Goal: Information Seeking & Learning: Learn about a topic

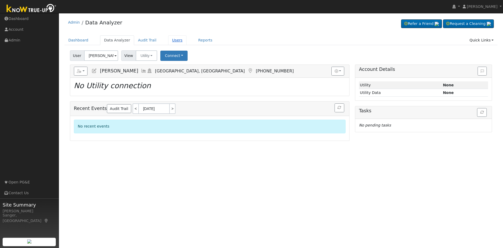
click at [168, 38] on link "Users" at bounding box center [177, 40] width 18 height 10
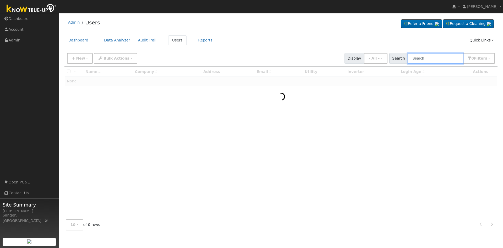
click at [433, 59] on input "text" at bounding box center [436, 58] width 56 height 11
paste input "Aubin"
type input "Aubin"
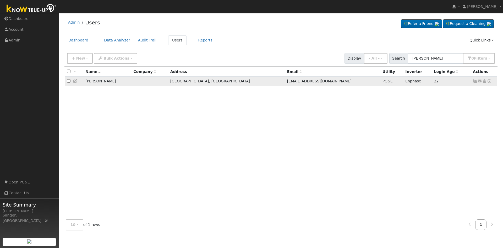
click at [489, 83] on icon at bounding box center [489, 81] width 5 height 4
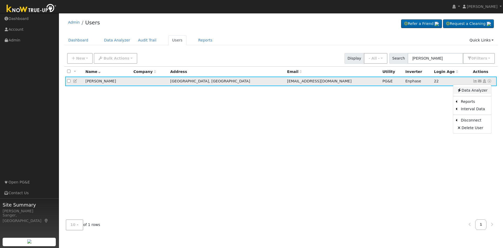
click at [482, 91] on link "Data Analyzer" at bounding box center [472, 89] width 38 height 7
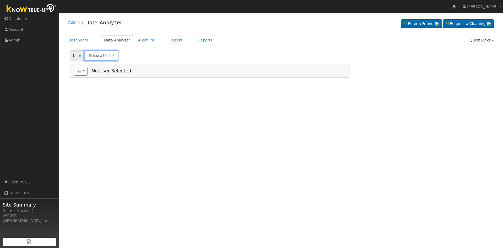
type input "Tom Aubin"
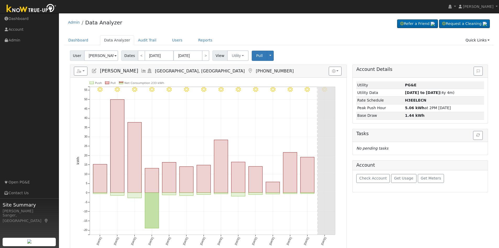
click at [141, 69] on icon at bounding box center [144, 70] width 6 height 5
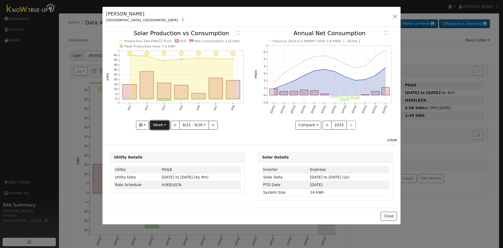
click at [157, 124] on button "Week" at bounding box center [159, 125] width 19 height 9
click at [163, 165] on link "Custom" at bounding box center [168, 165] width 36 height 7
click at [154, 124] on button "Custom" at bounding box center [148, 125] width 23 height 9
click at [150, 154] on link "Year" at bounding box center [155, 157] width 36 height 7
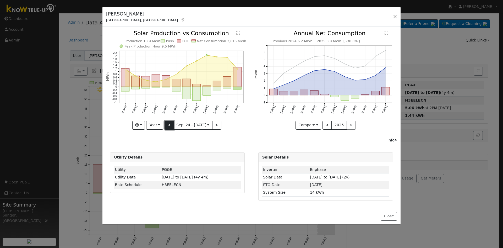
click at [167, 124] on button "<" at bounding box center [169, 125] width 9 height 9
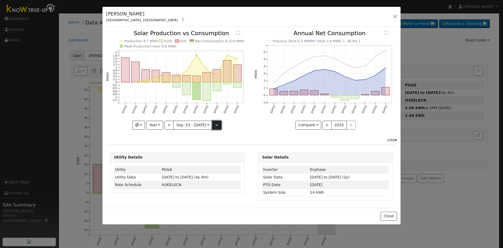
click at [215, 125] on button ">" at bounding box center [216, 125] width 9 height 9
type input "2024-09-01"
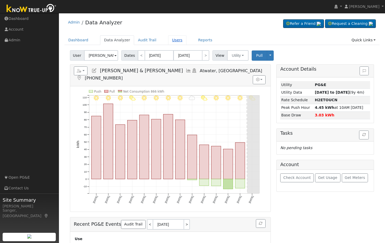
click at [173, 40] on link "Users" at bounding box center [177, 40] width 18 height 10
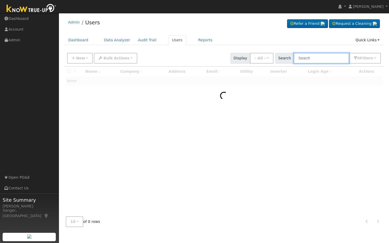
click at [332, 58] on input "text" at bounding box center [322, 58] width 56 height 11
paste input "Email lindeb02@yahoo.com"
type input "E"
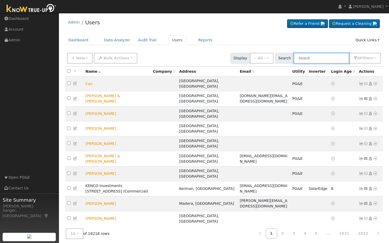
click at [331, 56] on input "text" at bounding box center [322, 58] width 56 height 11
paste input "Hermelinda"
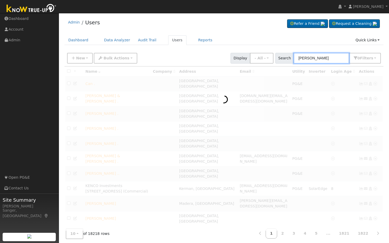
type input "Hermelinda"
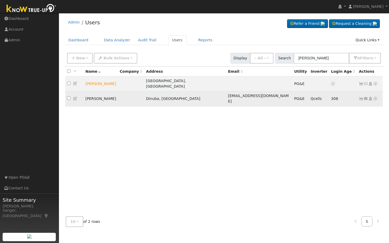
click at [376, 97] on icon at bounding box center [375, 99] width 5 height 4
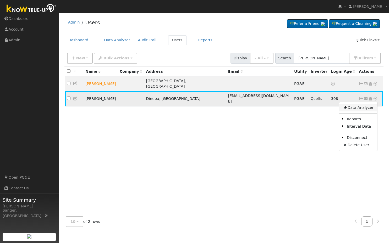
click at [367, 104] on link "Data Analyzer" at bounding box center [358, 107] width 38 height 7
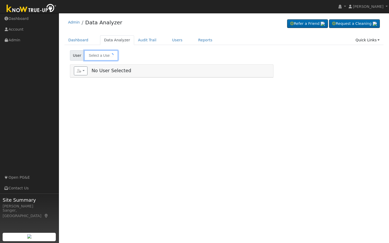
type input "[PERSON_NAME]"
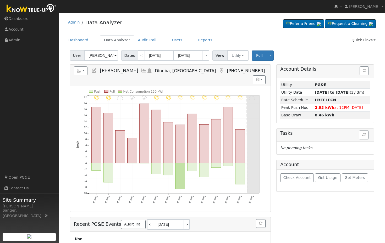
click at [147, 71] on icon at bounding box center [144, 70] width 6 height 5
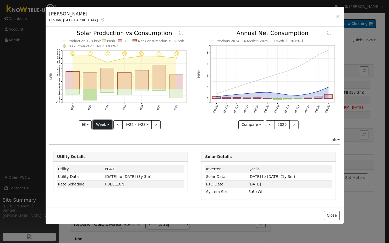
click at [100, 124] on button "Week" at bounding box center [102, 125] width 19 height 9
click at [105, 158] on link "Year" at bounding box center [111, 157] width 36 height 7
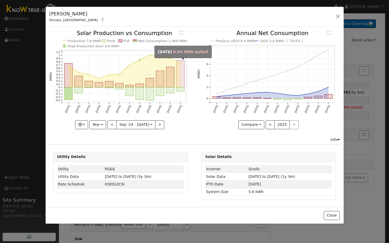
click at [183, 83] on rect "onclick=""" at bounding box center [180, 74] width 8 height 27
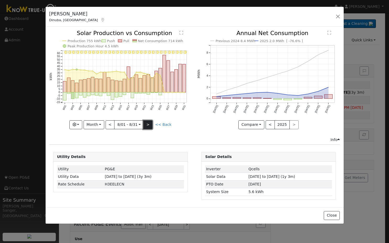
click at [148, 122] on button ">" at bounding box center [147, 125] width 9 height 9
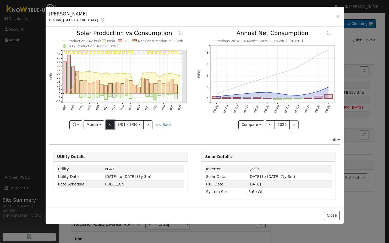
click at [111, 125] on button "<" at bounding box center [110, 125] width 9 height 9
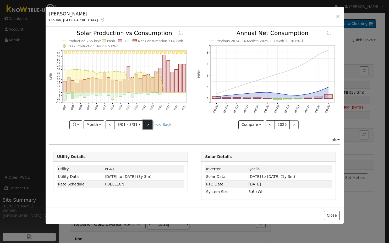
click at [150, 123] on button ">" at bounding box center [147, 125] width 9 height 9
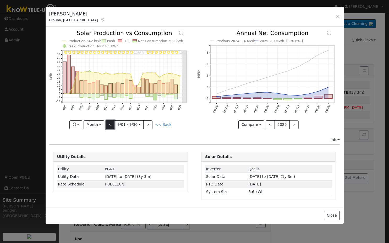
click at [111, 124] on button "<" at bounding box center [110, 125] width 9 height 9
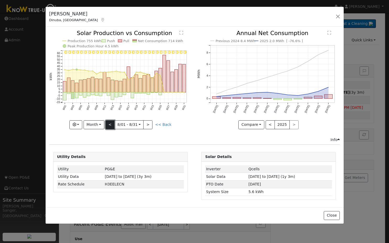
click at [111, 124] on button "<" at bounding box center [110, 125] width 9 height 9
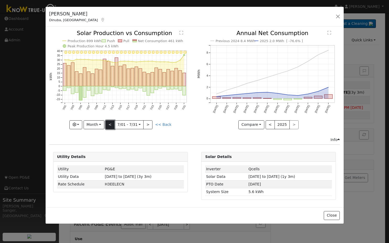
click at [111, 124] on button "<" at bounding box center [110, 125] width 9 height 9
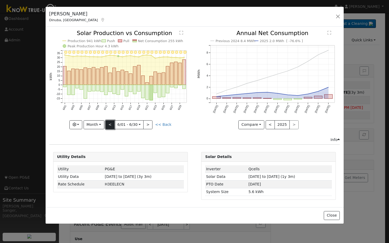
click at [111, 124] on button "<" at bounding box center [110, 125] width 9 height 9
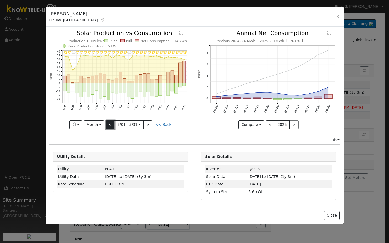
click at [111, 124] on button "<" at bounding box center [110, 125] width 9 height 9
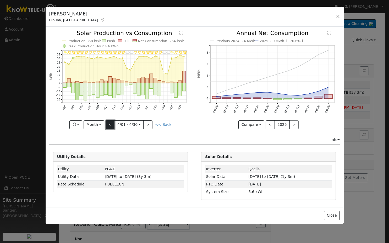
click at [111, 124] on button "<" at bounding box center [110, 125] width 9 height 9
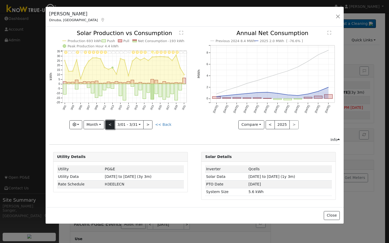
click at [111, 124] on button "<" at bounding box center [110, 125] width 9 height 9
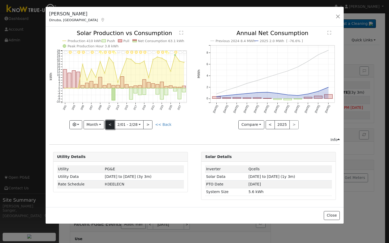
click at [111, 124] on button "<" at bounding box center [110, 125] width 9 height 9
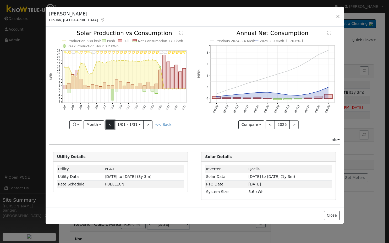
click at [111, 124] on button "<" at bounding box center [110, 125] width 9 height 9
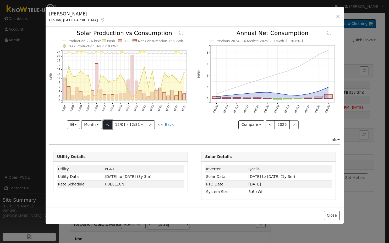
click at [111, 124] on button "<" at bounding box center [107, 125] width 9 height 9
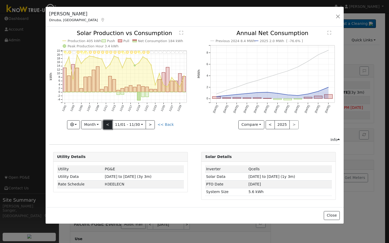
click at [111, 124] on button "<" at bounding box center [107, 125] width 9 height 9
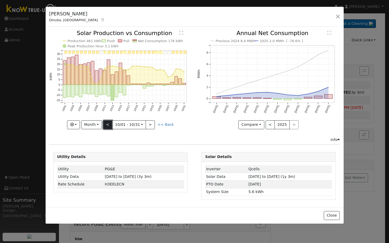
click at [111, 124] on button "<" at bounding box center [107, 125] width 9 height 9
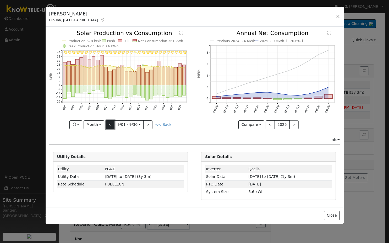
click at [111, 124] on button "<" at bounding box center [110, 125] width 9 height 9
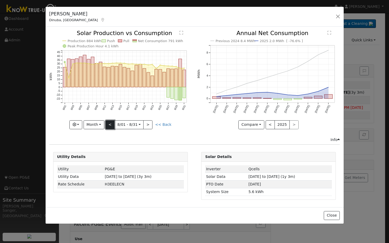
click at [111, 124] on button "<" at bounding box center [110, 125] width 9 height 9
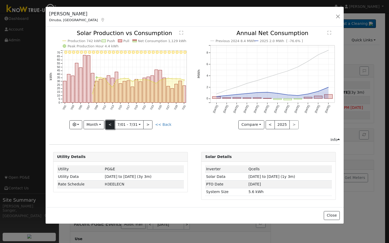
click at [111, 124] on button "<" at bounding box center [110, 125] width 9 height 9
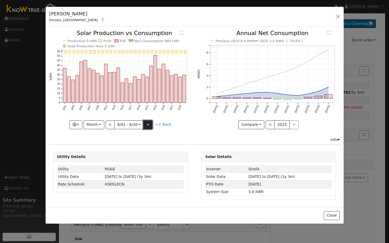
click at [148, 123] on button ">" at bounding box center [147, 125] width 9 height 9
type input "2024-07-01"
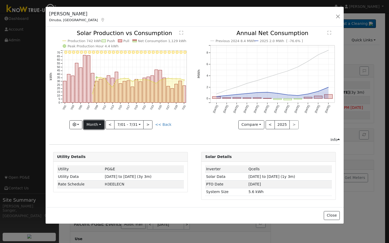
click at [93, 126] on button "Month" at bounding box center [94, 125] width 21 height 9
click at [96, 156] on link "Year" at bounding box center [102, 157] width 36 height 7
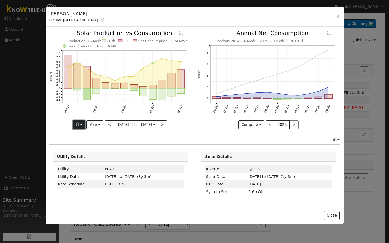
click at [79, 125] on icon "button" at bounding box center [77, 125] width 4 height 4
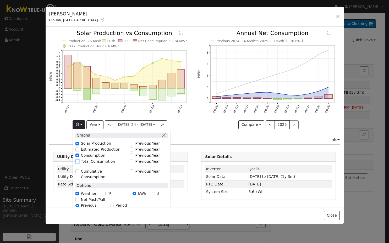
click at [79, 161] on input "Total Consumption" at bounding box center [77, 162] width 4 height 4
checkbox input "true"
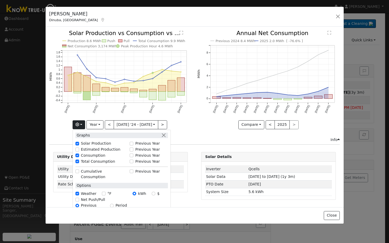
click at [201, 124] on icon "Previous 2024 8.4 MWh 2025 2.0 MWh [ -76.6% ] Sep '24 Oct '24 Nov '24 Dec '24 J…" at bounding box center [268, 78] width 143 height 96
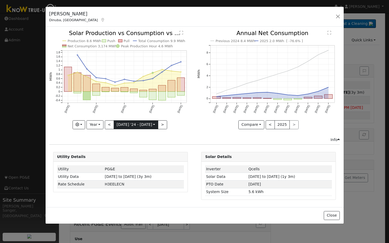
click at [127, 125] on input "2024-07-01" at bounding box center [136, 125] width 44 height 8
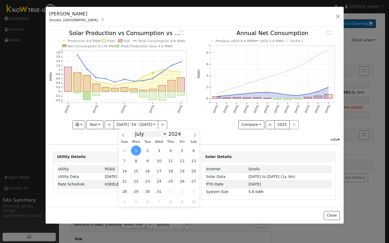
click at [154, 135] on select "January February March April May June July August September October November De…" at bounding box center [150, 134] width 34 height 6
select select "7"
click at [137, 131] on select "January February March April May June July August September October November De…" at bounding box center [150, 134] width 34 height 6
click at [170, 149] on span "1" at bounding box center [171, 151] width 10 height 10
type input "[DATE]"
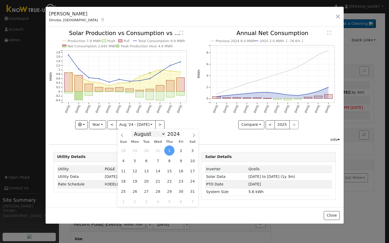
click at [152, 135] on select "January February March April May June July August September October November De…" at bounding box center [148, 134] width 34 height 6
select select "8"
click at [135, 131] on select "January February March April May June July August September October November De…" at bounding box center [148, 134] width 34 height 6
click at [122, 150] on span "1" at bounding box center [123, 151] width 10 height 10
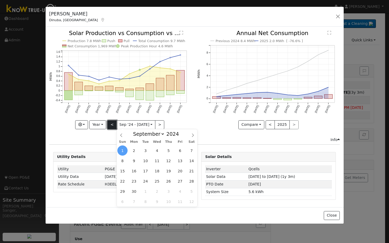
click at [112, 124] on button "<" at bounding box center [111, 125] width 9 height 9
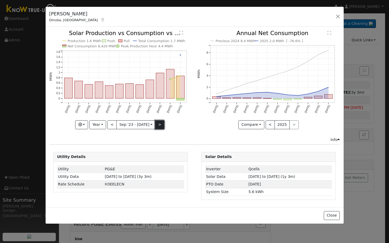
click at [158, 124] on button ">" at bounding box center [159, 125] width 9 height 9
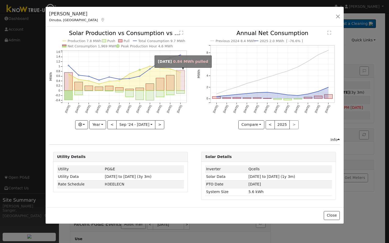
click at [181, 83] on rect "onclick=""" at bounding box center [180, 80] width 8 height 20
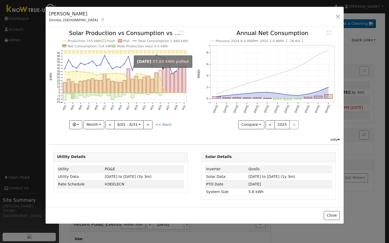
click at [160, 88] on rect "onclick=""" at bounding box center [160, 81] width 3 height 23
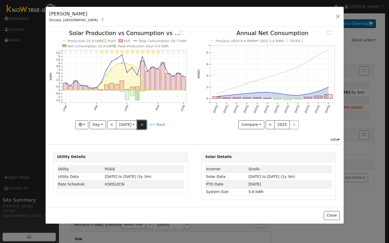
click at [145, 125] on button ">" at bounding box center [141, 125] width 9 height 9
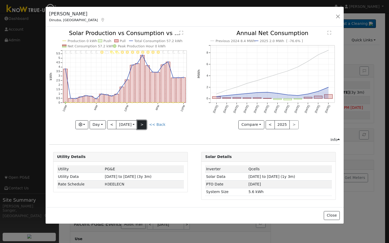
click at [145, 125] on button ">" at bounding box center [141, 125] width 9 height 9
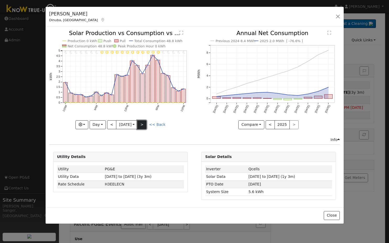
click at [146, 123] on button ">" at bounding box center [141, 125] width 9 height 9
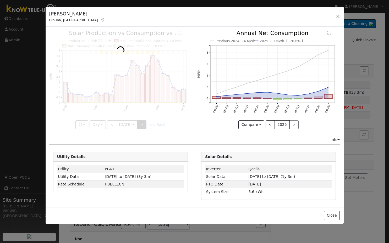
click at [146, 123] on div at bounding box center [120, 79] width 143 height 99
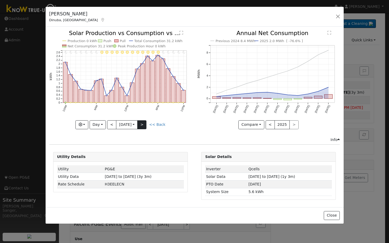
click at [146, 123] on div at bounding box center [120, 79] width 143 height 99
click at [146, 123] on button ">" at bounding box center [141, 125] width 9 height 9
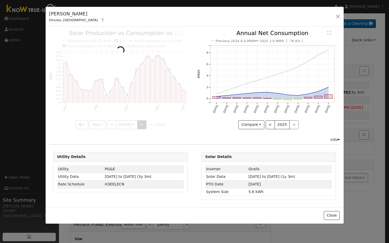
click at [146, 123] on div at bounding box center [120, 79] width 143 height 99
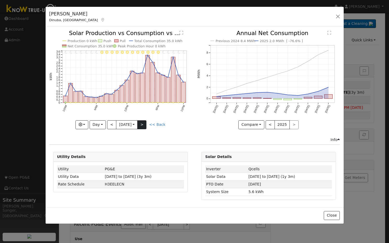
click at [146, 123] on div at bounding box center [120, 79] width 143 height 99
click at [146, 123] on button ">" at bounding box center [141, 125] width 9 height 9
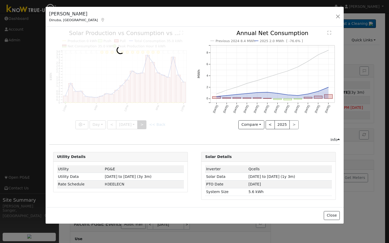
click at [146, 123] on div at bounding box center [120, 79] width 143 height 99
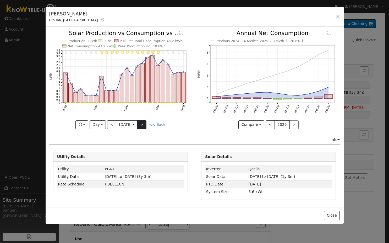
click at [146, 123] on div at bounding box center [120, 79] width 143 height 99
click at [146, 123] on button ">" at bounding box center [141, 125] width 9 height 9
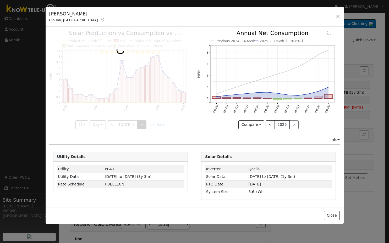
click at [146, 123] on div at bounding box center [120, 79] width 143 height 99
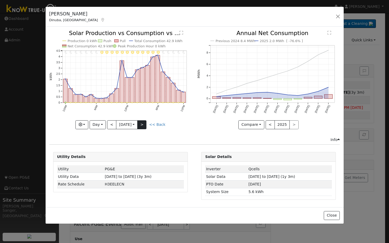
click at [146, 123] on div "11PM - Clear 10PM - Clear 9PM - Clear 8PM - Clear 7PM - Clear 6PM - Clear 5PM -…" at bounding box center [120, 79] width 143 height 99
click at [146, 123] on button ">" at bounding box center [141, 125] width 9 height 9
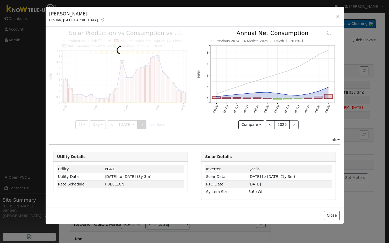
click at [146, 123] on div at bounding box center [120, 79] width 143 height 99
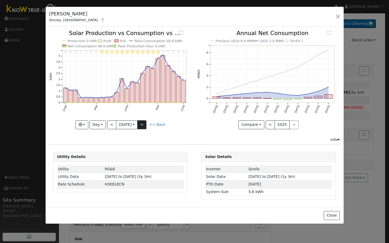
click at [146, 123] on div "11PM - Clear 10PM - Clear 9PM - Clear 8PM - Clear 7PM - Clear 6PM - Clear 5PM -…" at bounding box center [120, 79] width 143 height 99
click at [146, 123] on button ">" at bounding box center [141, 125] width 9 height 9
click at [146, 123] on div at bounding box center [120, 79] width 143 height 99
click at [146, 123] on div "11PM - Clear 10PM - Clear 9PM - Clear 8PM - Clear 7PM - Clear 6PM - MostlyClear…" at bounding box center [120, 79] width 143 height 99
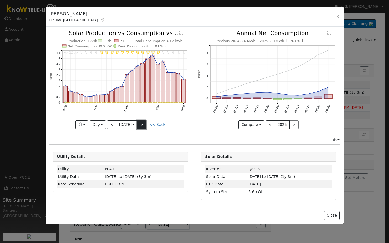
click at [146, 123] on button ">" at bounding box center [141, 125] width 9 height 9
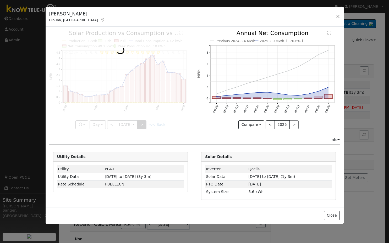
click at [146, 123] on div at bounding box center [120, 79] width 143 height 99
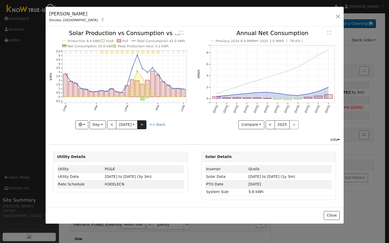
click at [146, 123] on div at bounding box center [120, 79] width 143 height 99
click at [146, 123] on button ">" at bounding box center [141, 125] width 9 height 9
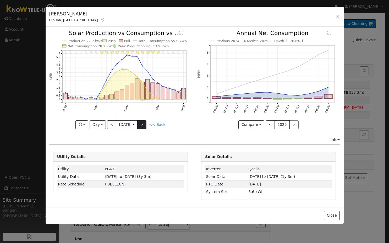
click at [146, 123] on div "11PM - Clear 10PM - Clear 9PM - Clear 8PM - Clear 7PM - Clear 6PM - Clear 5PM -…" at bounding box center [120, 79] width 143 height 99
click at [146, 123] on button ">" at bounding box center [141, 125] width 9 height 9
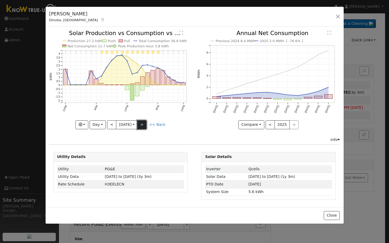
click at [146, 123] on button ">" at bounding box center [141, 125] width 9 height 9
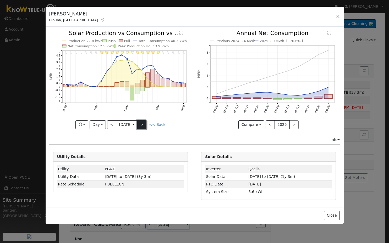
click at [146, 123] on button ">" at bounding box center [141, 125] width 9 height 9
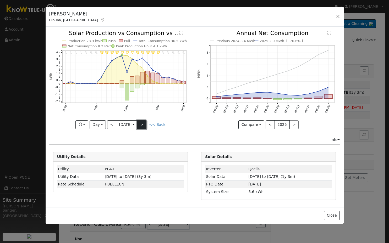
click at [146, 123] on button ">" at bounding box center [141, 125] width 9 height 9
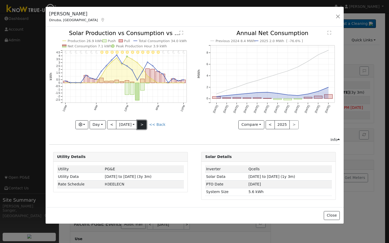
click at [146, 123] on button ">" at bounding box center [141, 125] width 9 height 9
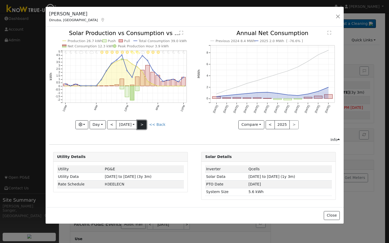
click at [146, 123] on button ">" at bounding box center [141, 125] width 9 height 9
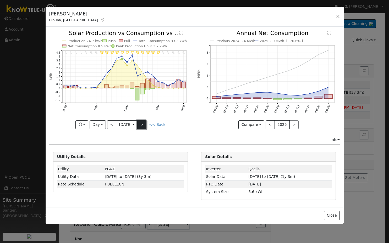
click at [146, 123] on button ">" at bounding box center [141, 125] width 9 height 9
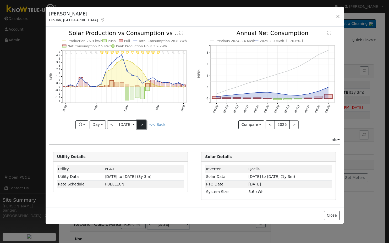
click at [146, 123] on button ">" at bounding box center [141, 125] width 9 height 9
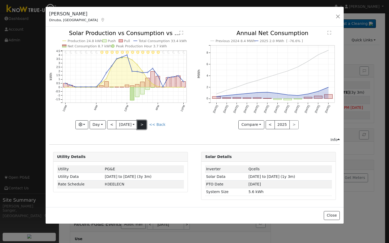
click at [146, 123] on button ">" at bounding box center [141, 125] width 9 height 9
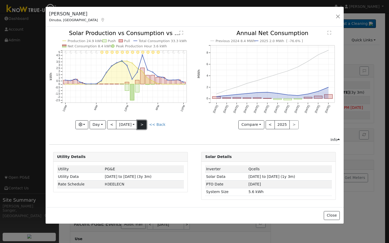
click at [146, 123] on button ">" at bounding box center [141, 125] width 9 height 9
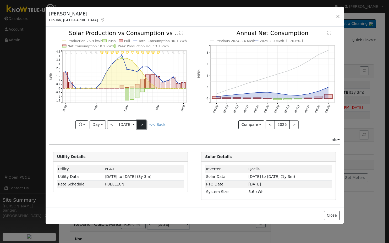
click at [146, 123] on button ">" at bounding box center [141, 125] width 9 height 9
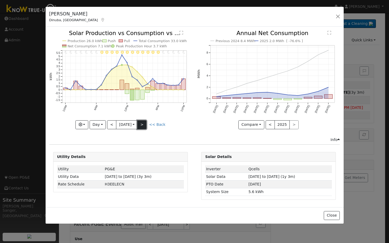
click at [146, 123] on button ">" at bounding box center [141, 125] width 9 height 9
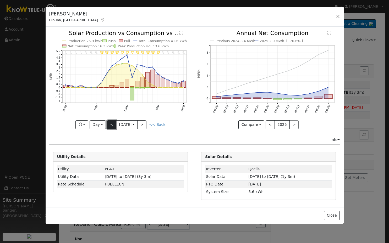
click at [111, 124] on button "<" at bounding box center [111, 125] width 9 height 9
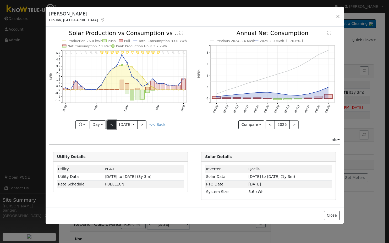
click at [111, 124] on button "<" at bounding box center [111, 125] width 9 height 9
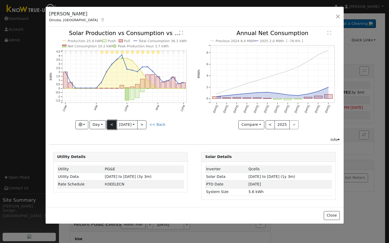
click at [111, 124] on button "<" at bounding box center [111, 125] width 9 height 9
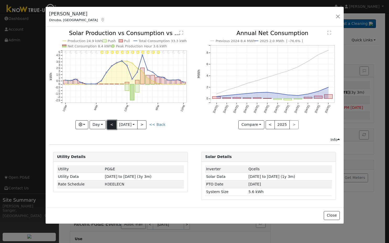
click at [110, 123] on button "<" at bounding box center [111, 125] width 9 height 9
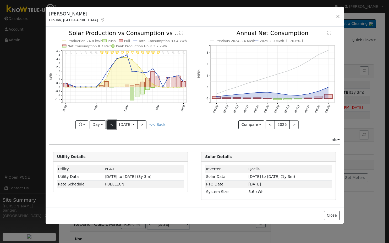
click at [110, 123] on button "<" at bounding box center [111, 125] width 9 height 9
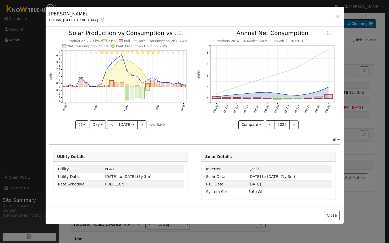
click at [159, 123] on link "<< Back" at bounding box center [157, 125] width 16 height 4
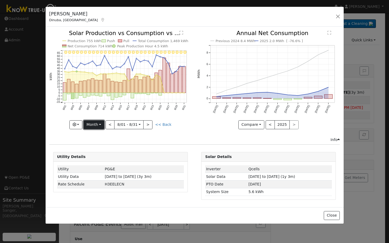
click at [96, 123] on button "Month" at bounding box center [94, 125] width 21 height 9
click at [164, 140] on div "Info" at bounding box center [194, 140] width 296 height 6
click at [148, 125] on button ">" at bounding box center [147, 125] width 9 height 9
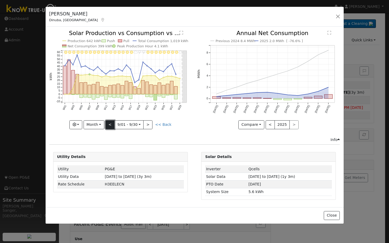
click at [111, 124] on button "<" at bounding box center [110, 125] width 9 height 9
type input "2025-08-01"
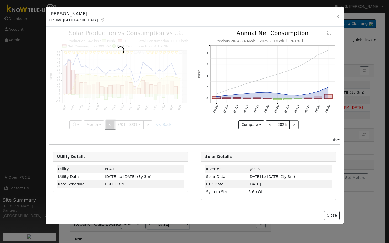
select select "7"
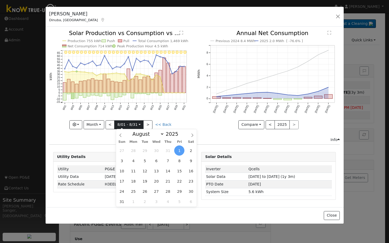
click at [128, 125] on input "2025-08-01" at bounding box center [128, 125] width 29 height 8
click at [179, 136] on span at bounding box center [181, 135] width 4 height 3
type input "2024"
click at [169, 152] on span "1" at bounding box center [168, 151] width 10 height 10
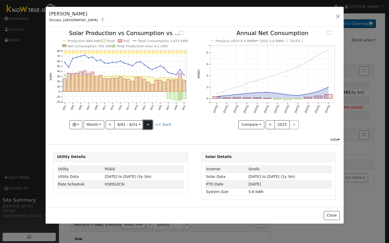
click at [149, 126] on button ">" at bounding box center [147, 125] width 9 height 9
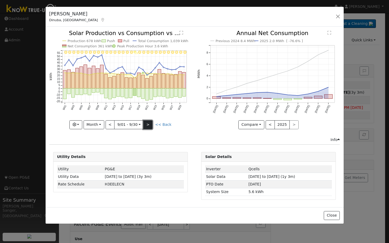
click at [146, 124] on button ">" at bounding box center [147, 125] width 9 height 9
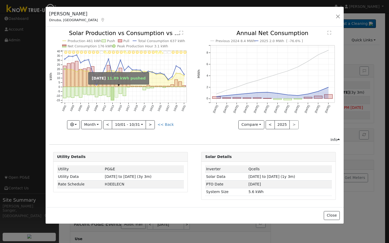
click at [116, 92] on rect "onclick=""" at bounding box center [116, 92] width 3 height 10
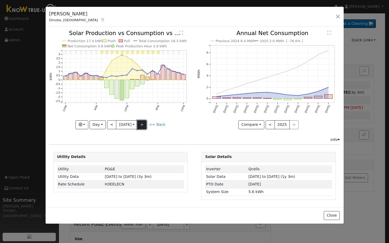
click at [146, 124] on button ">" at bounding box center [141, 125] width 9 height 9
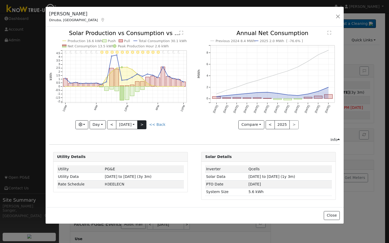
click at [147, 124] on div "11PM - undefined 10PM - Clear 9PM - Clear 8PM - Clear 7PM - Clear 6PM - Clear 5…" at bounding box center [120, 79] width 143 height 99
click at [146, 124] on button ">" at bounding box center [141, 125] width 9 height 9
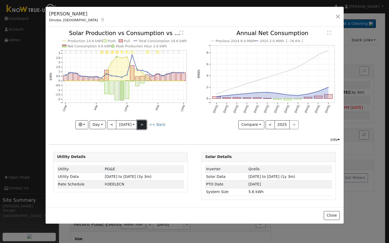
click at [146, 124] on button ">" at bounding box center [141, 125] width 9 height 9
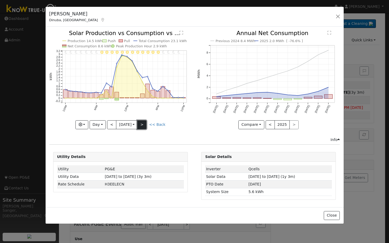
click at [146, 124] on button ">" at bounding box center [141, 125] width 9 height 9
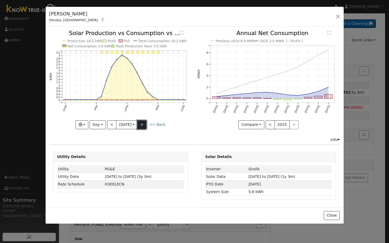
click at [146, 124] on button ">" at bounding box center [141, 125] width 9 height 9
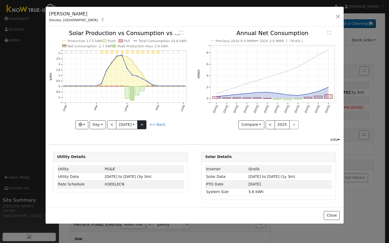
click at [147, 124] on div "11PM - undefined 10PM - Clear 9PM - Clear 8PM - Clear 7PM - Clear 6PM - Clear 5…" at bounding box center [120, 79] width 143 height 99
click at [146, 124] on button ">" at bounding box center [141, 125] width 9 height 9
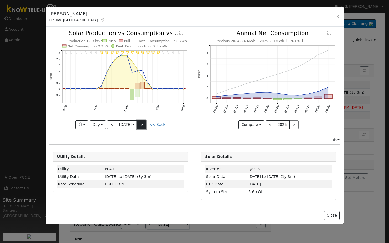
click at [146, 124] on button ">" at bounding box center [141, 125] width 9 height 9
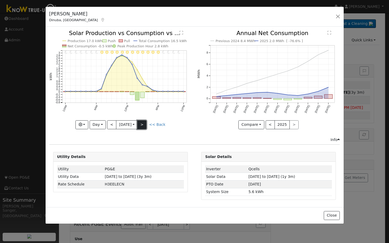
click at [146, 124] on button ">" at bounding box center [141, 125] width 9 height 9
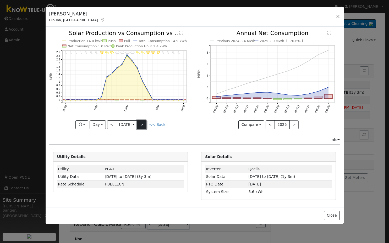
click at [146, 124] on button ">" at bounding box center [141, 125] width 9 height 9
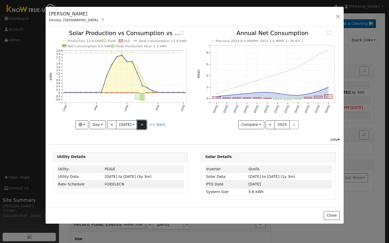
click at [146, 124] on button ">" at bounding box center [141, 125] width 9 height 9
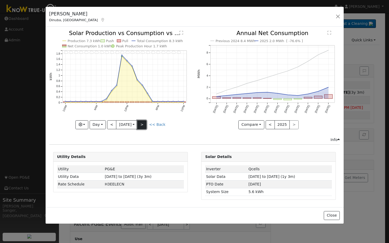
click at [146, 124] on button ">" at bounding box center [141, 125] width 9 height 9
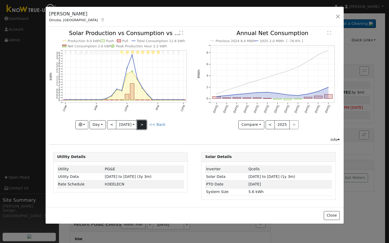
click at [146, 124] on button ">" at bounding box center [141, 125] width 9 height 9
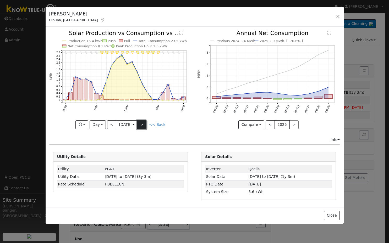
click at [146, 124] on button ">" at bounding box center [141, 125] width 9 height 9
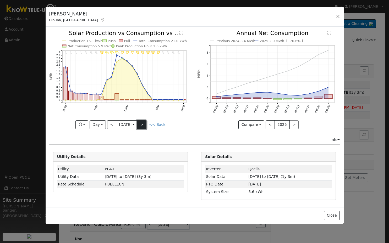
click at [146, 124] on button ">" at bounding box center [141, 125] width 9 height 9
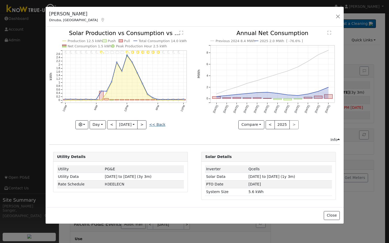
click at [160, 125] on link "<< Back" at bounding box center [157, 125] width 16 height 4
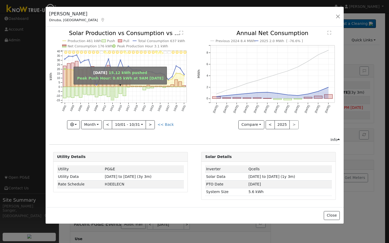
click at [114, 96] on rect "onclick=""" at bounding box center [112, 93] width 3 height 13
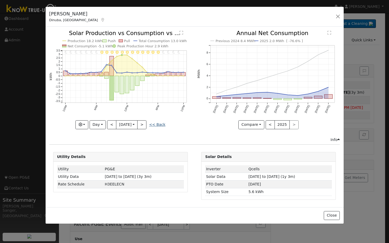
click at [162, 125] on link "<< Back" at bounding box center [157, 125] width 16 height 4
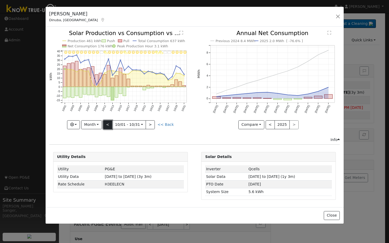
click at [110, 124] on button "<" at bounding box center [107, 125] width 9 height 9
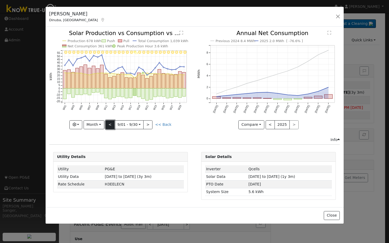
click at [112, 123] on button "<" at bounding box center [110, 125] width 9 height 9
type input "[DATE]"
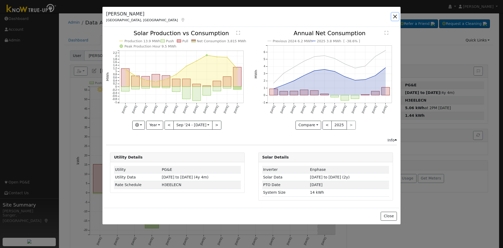
click at [394, 16] on button "button" at bounding box center [394, 16] width 7 height 7
